Goal: Task Accomplishment & Management: Manage account settings

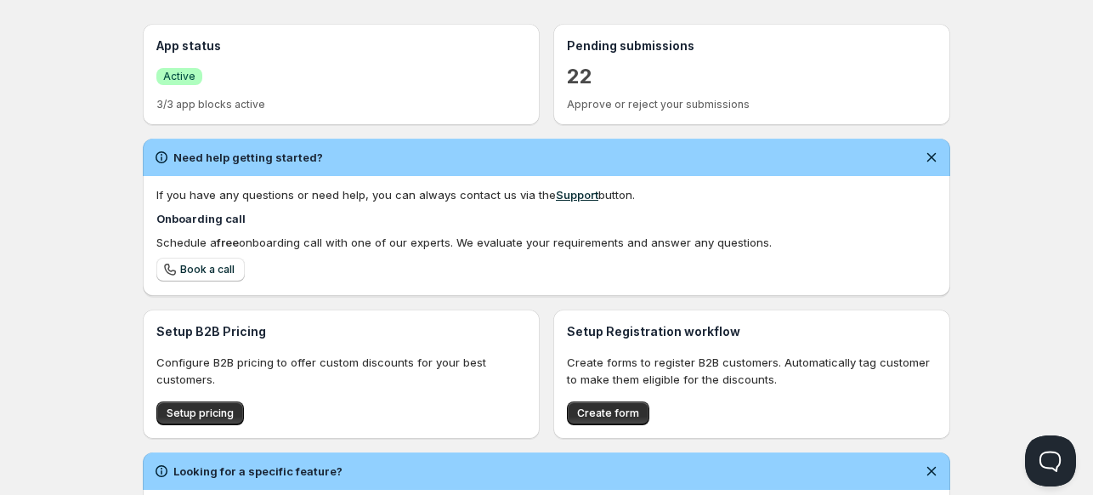
scroll to position [477, 0]
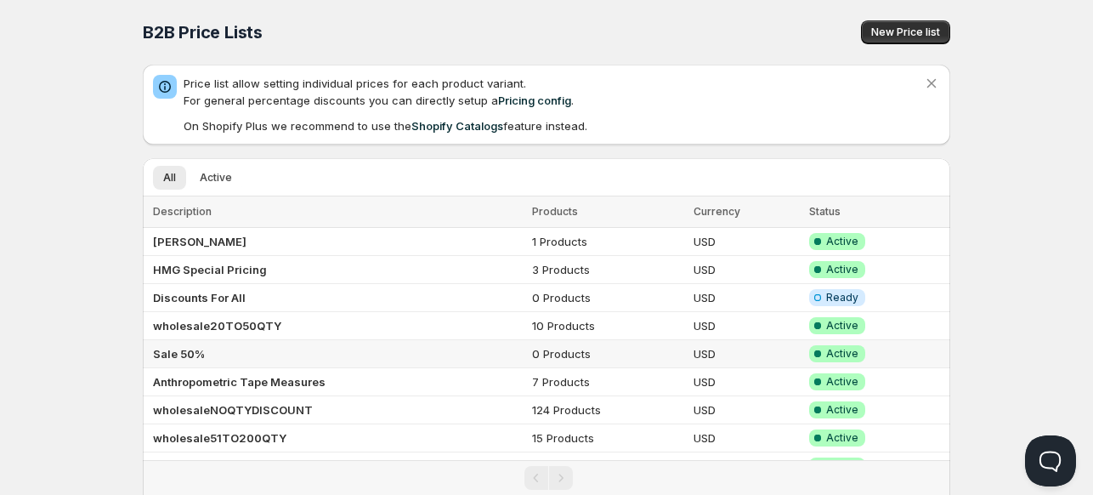
scroll to position [59, 0]
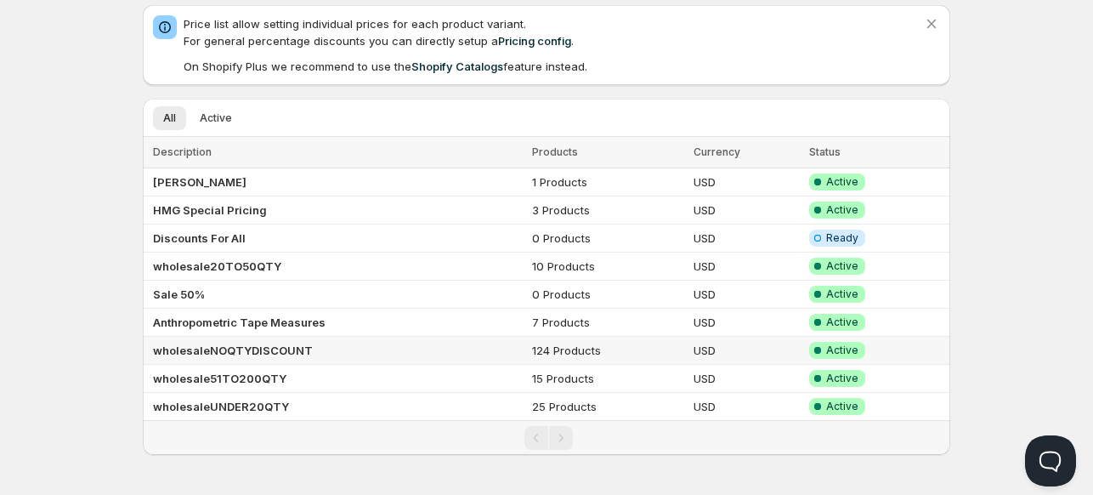
click at [210, 347] on b "wholesaleNOQTYDISCOUNT" at bounding box center [233, 350] width 160 height 14
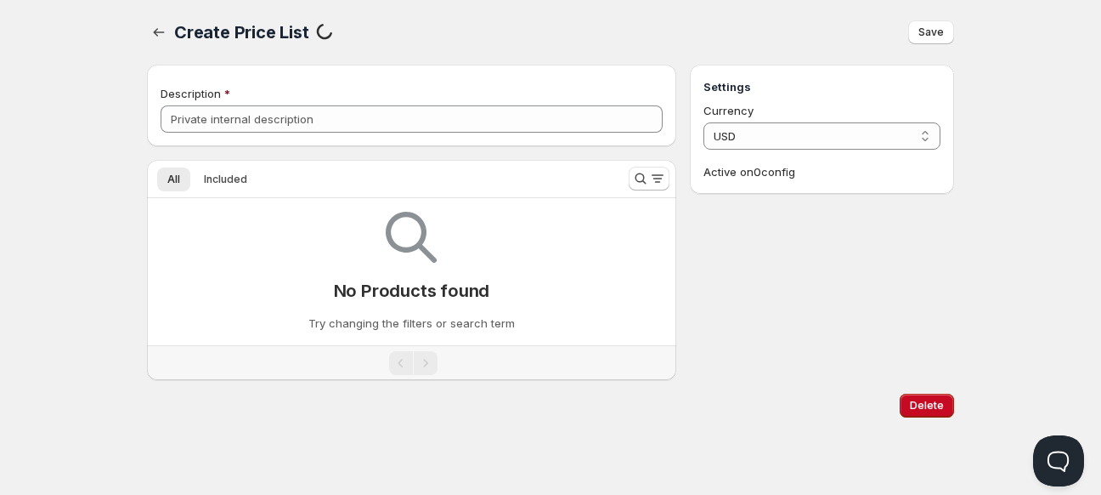
type input "wholesaleNOQTYDISCOUNT"
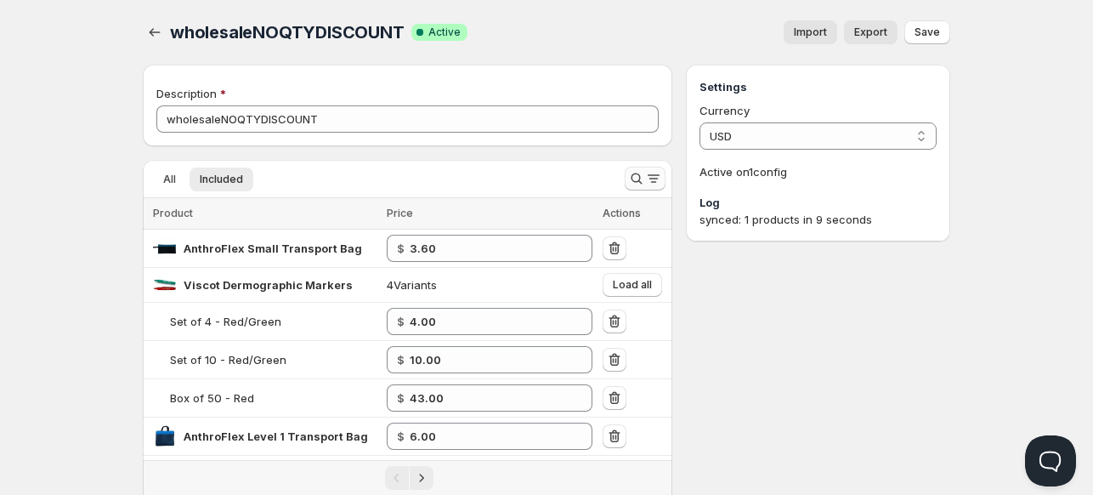
click at [629, 182] on icon "Search and filter results" at bounding box center [636, 178] width 17 height 17
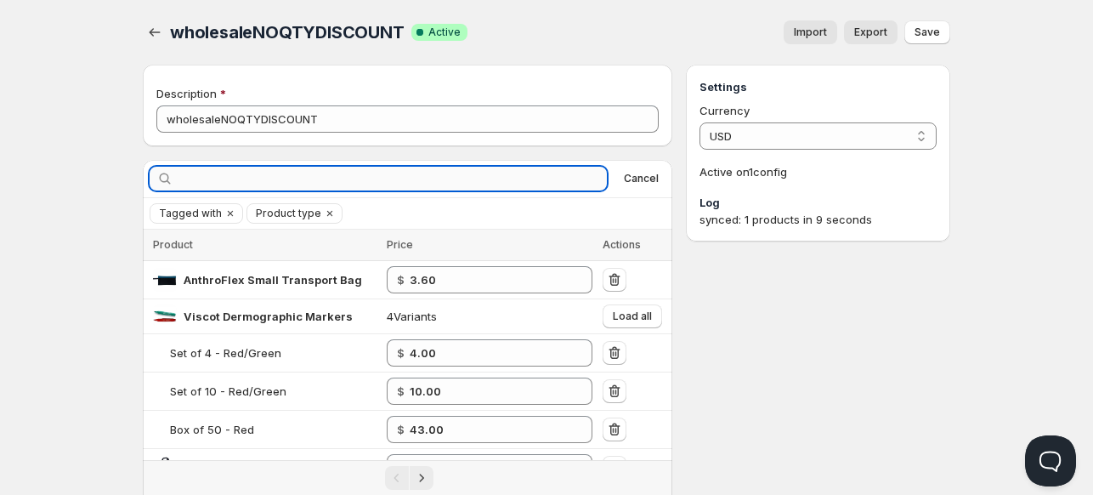
click at [547, 181] on input "text" at bounding box center [392, 179] width 430 height 24
type input "Back"
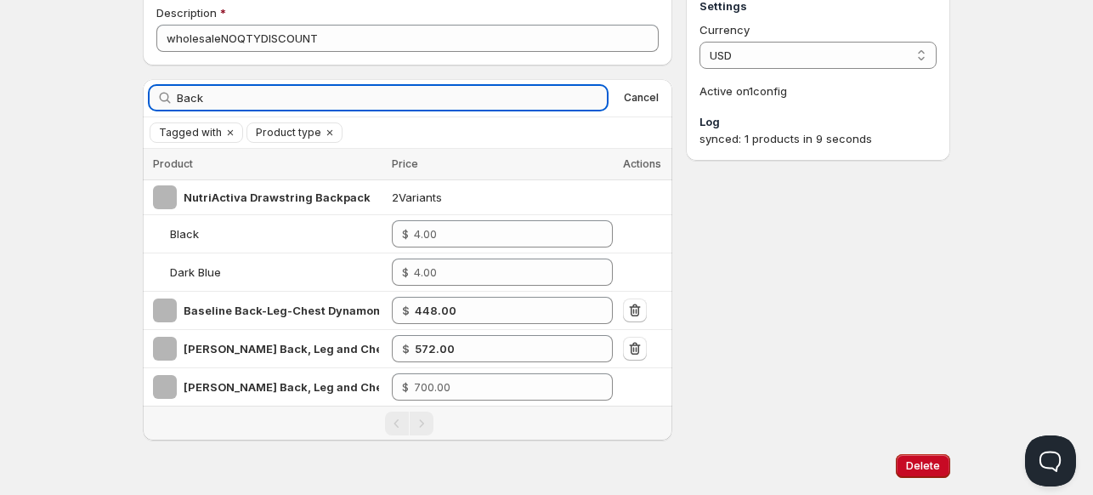
scroll to position [117, 0]
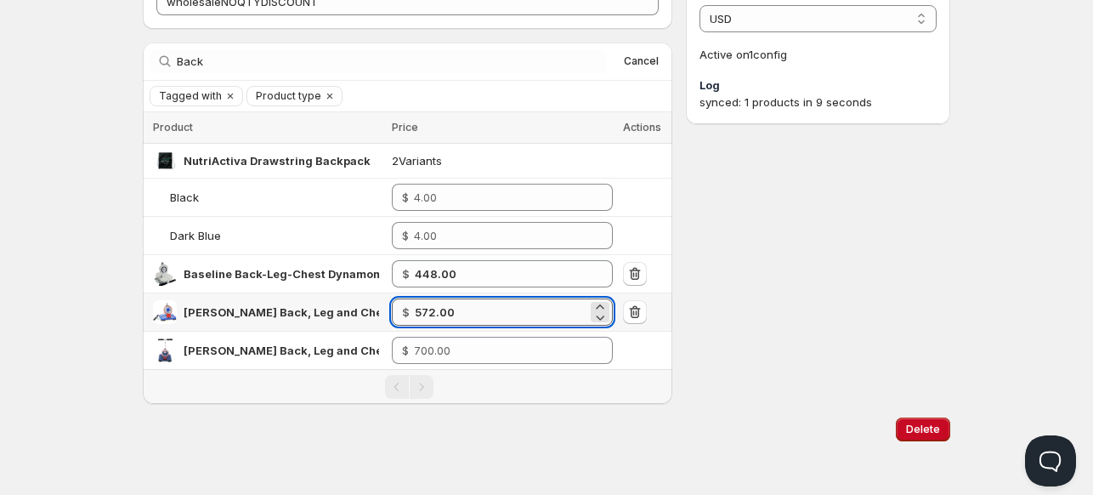
click at [469, 309] on input "572.00" at bounding box center [501, 311] width 173 height 27
type input "5"
type input "484"
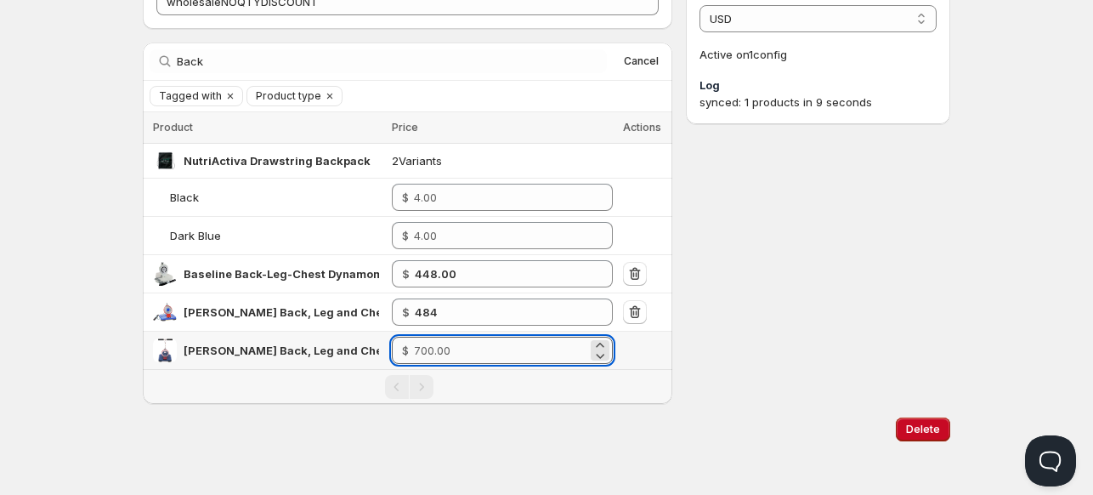
click at [436, 353] on input "number" at bounding box center [500, 350] width 173 height 27
type input "553.00"
click at [702, 375] on div "Settings Currency USD USD Active on 1 config Log synced: 1 products in 9 seconds" at bounding box center [818, 175] width 264 height 456
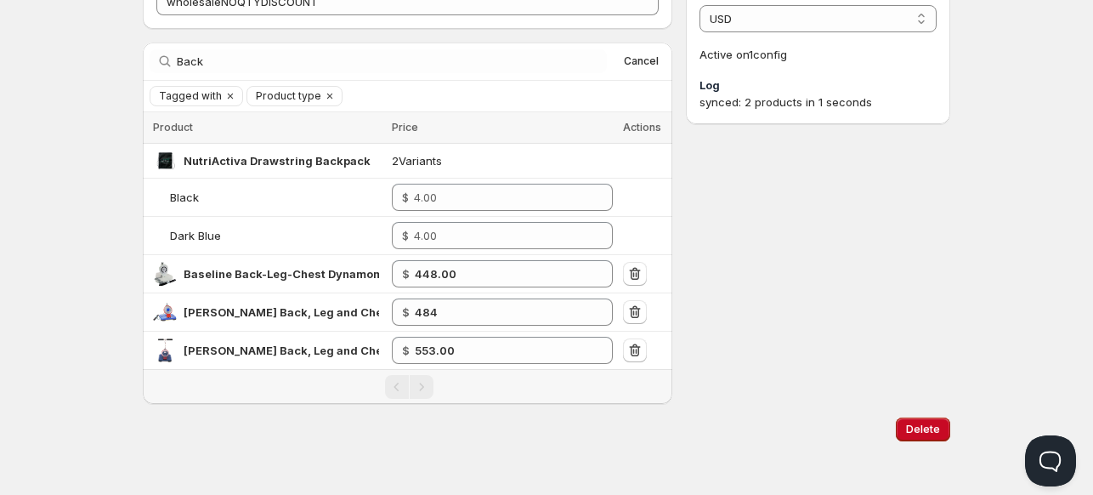
scroll to position [0, 0]
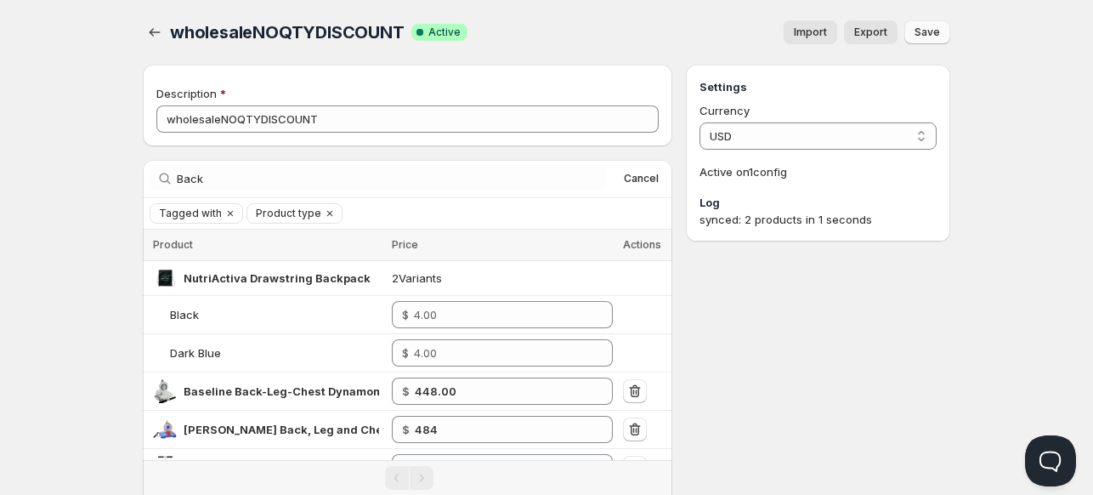
click at [923, 27] on span "Save" at bounding box center [926, 32] width 25 height 14
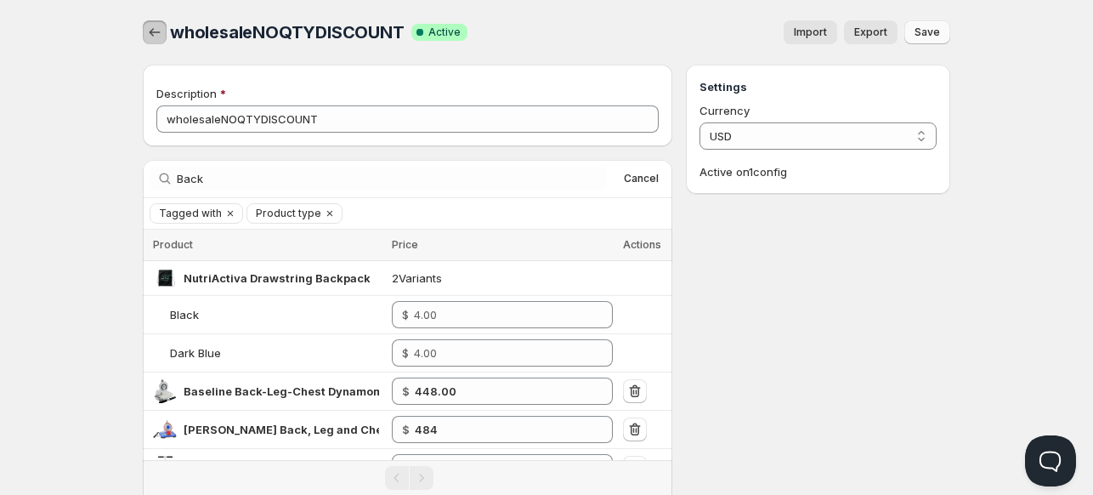
click at [152, 36] on icon "button" at bounding box center [155, 32] width 11 height 8
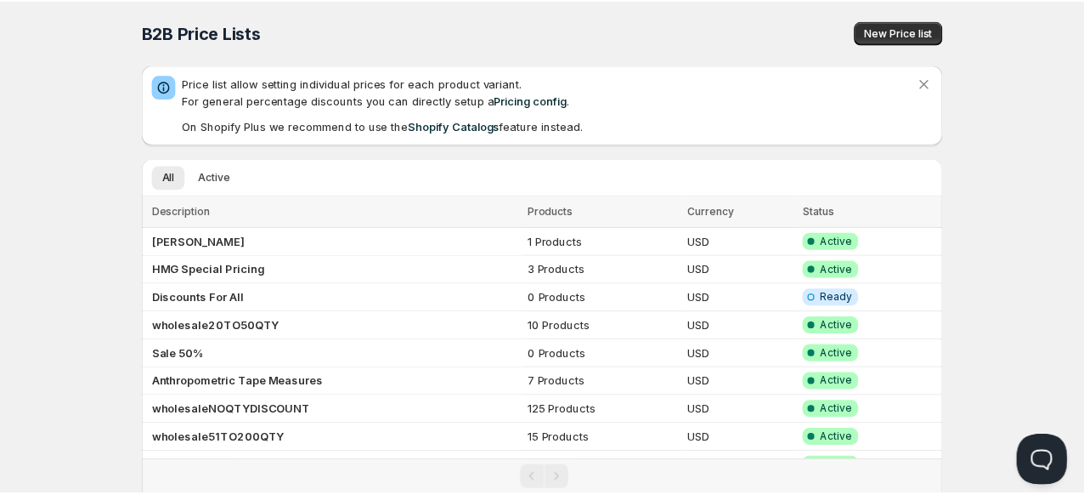
scroll to position [59, 0]
